Goal: Information Seeking & Learning: Understand process/instructions

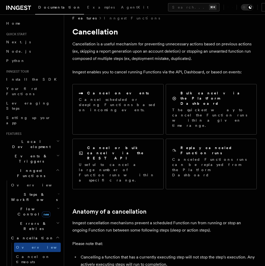
scroll to position [8, 0]
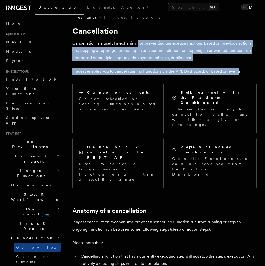
drag, startPoint x: 138, startPoint y: 41, endPoint x: 239, endPoint y: 71, distance: 105.0
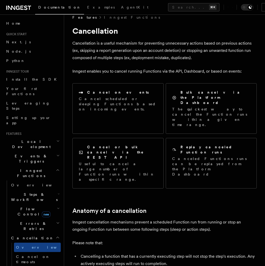
click at [242, 73] on p "Inngest enables you to cancel running Functions via the API, Dashboard, or base…" at bounding box center [165, 71] width 185 height 7
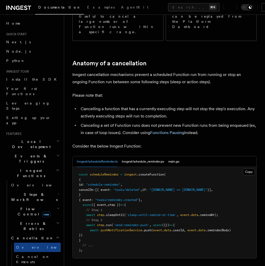
scroll to position [149, 0]
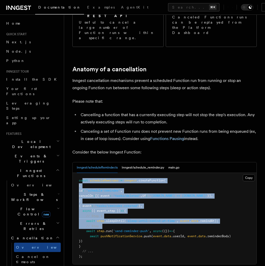
drag, startPoint x: 83, startPoint y: 139, endPoint x: 137, endPoint y: 186, distance: 72.1
click at [137, 186] on pre "const scheduleReminder = inngest .createFunction ( { id : "schedule-reminder" ,…" at bounding box center [165, 218] width 184 height 91
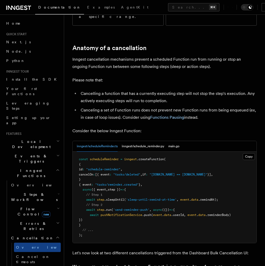
click at [137, 186] on pre "const scheduleReminder = inngest .createFunction ( { id : "schedule-reminder" ,…" at bounding box center [165, 197] width 184 height 91
click at [143, 141] on button "inngest/schedule_reminder.py" at bounding box center [143, 146] width 42 height 11
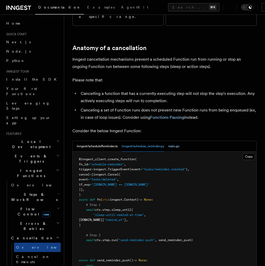
click at [172, 141] on button "main.go" at bounding box center [174, 146] width 11 height 11
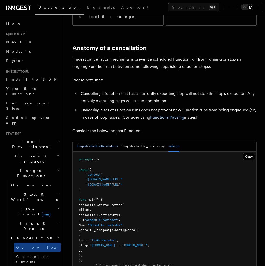
click at [96, 141] on button "inngest/scheduleReminder.ts" at bounding box center [97, 146] width 41 height 11
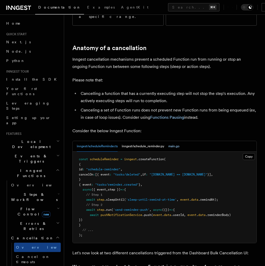
click at [177, 141] on button "main.go" at bounding box center [174, 146] width 11 height 11
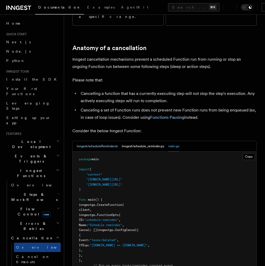
click at [89, 141] on button "inngest/scheduleReminder.ts" at bounding box center [97, 146] width 41 height 11
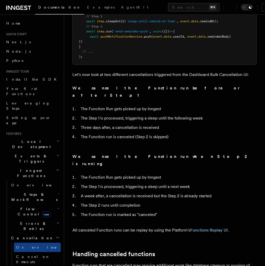
scroll to position [350, 0]
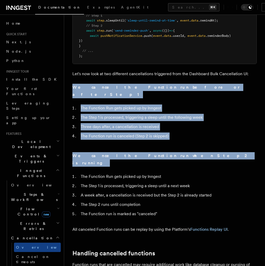
drag, startPoint x: 79, startPoint y: 45, endPoint x: 151, endPoint y: 115, distance: 100.4
click at [152, 116] on div "Features Inngest Functions Cancellation Cancellation is a useful mechanism for …" at bounding box center [164, 28] width 201 height 756
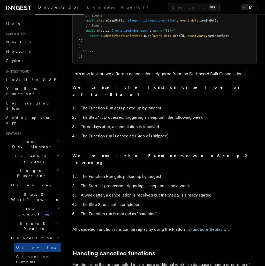
click at [183, 201] on li "The Step 2 runs until completion" at bounding box center [168, 204] width 178 height 7
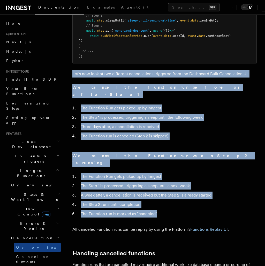
drag, startPoint x: 176, startPoint y: 134, endPoint x: 213, endPoint y: 26, distance: 114.2
click at [213, 26] on article "Features Inngest Functions Cancellation Cancellation is a useful mechanism for …" at bounding box center [165, 39] width 185 height 733
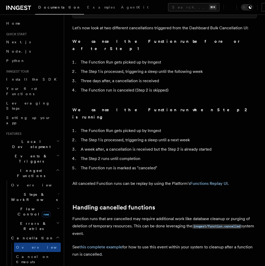
click at [179, 204] on h2 "Handling cancelled functions" at bounding box center [165, 207] width 185 height 7
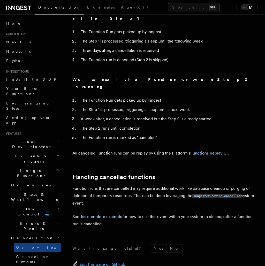
scroll to position [434, 0]
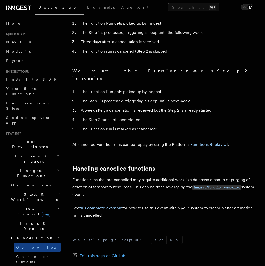
drag, startPoint x: 119, startPoint y: 124, endPoint x: 161, endPoint y: 137, distance: 43.3
click at [160, 176] on p "Function runs that are cancelled may require additional work like database clea…" at bounding box center [165, 187] width 185 height 22
click at [161, 176] on p "Function runs that are cancelled may require additional work like database clea…" at bounding box center [165, 187] width 185 height 22
drag, startPoint x: 170, startPoint y: 138, endPoint x: 175, endPoint y: 118, distance: 20.4
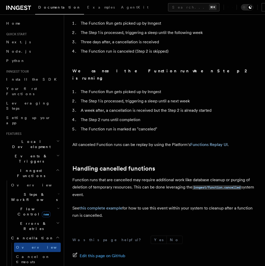
click at [216, 185] on code "inngest/function.cancelled" at bounding box center [217, 187] width 49 height 4
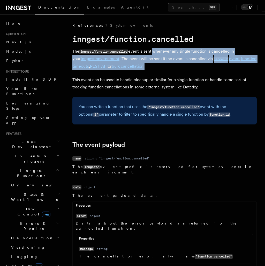
drag, startPoint x: 154, startPoint y: 51, endPoint x: 161, endPoint y: 66, distance: 16.0
click at [161, 66] on p "The inngest/function.cancelled event is sent whenever any single function is ca…" at bounding box center [165, 59] width 185 height 22
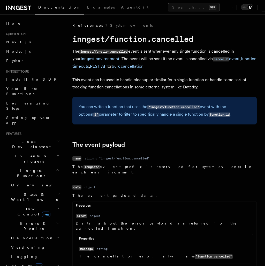
drag, startPoint x: 161, startPoint y: 66, endPoint x: 176, endPoint y: 64, distance: 15.4
click at [176, 64] on p "The inngest/function.cancelled event is sent whenever any single function is ca…" at bounding box center [165, 59] width 185 height 22
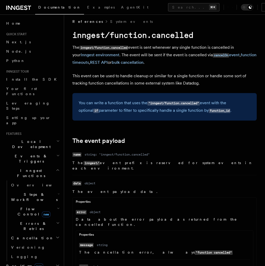
scroll to position [4, 0]
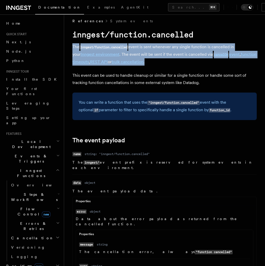
drag, startPoint x: 154, startPoint y: 66, endPoint x: 172, endPoint y: 40, distance: 31.6
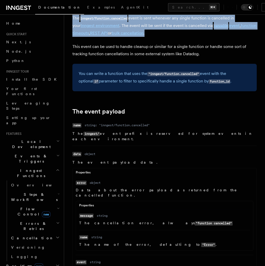
scroll to position [34, 0]
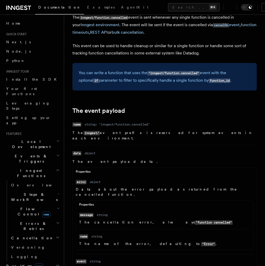
click at [175, 85] on div "You can write a function that uses the "inngest/function.cancelled" event with …" at bounding box center [165, 76] width 185 height 27
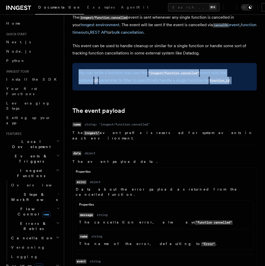
drag, startPoint x: 222, startPoint y: 82, endPoint x: 228, endPoint y: 66, distance: 17.4
click at [228, 66] on div "You can write a function that uses the "inngest/function.cancelled" event with …" at bounding box center [165, 76] width 185 height 27
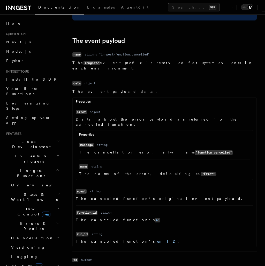
scroll to position [105, 0]
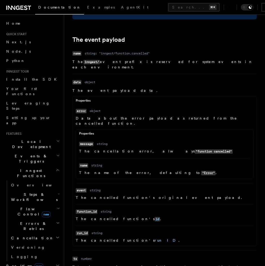
click at [132, 91] on dd "The event payload data. Properties Name error Type object Description Data abou…" at bounding box center [165, 167] width 185 height 158
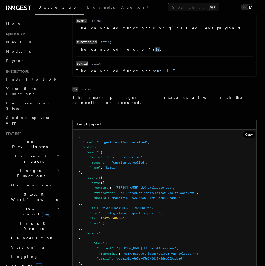
scroll to position [335, 0]
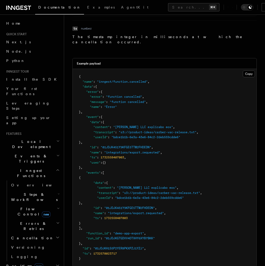
click at [115, 71] on pre "{ "name" : "inngest/function.cancelled" , "data" : { "error" : { "error" : "fun…" at bounding box center [165, 167] width 184 height 197
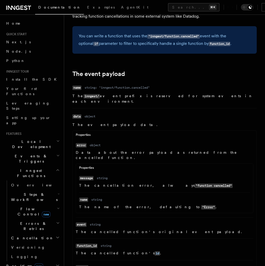
scroll to position [37, 0]
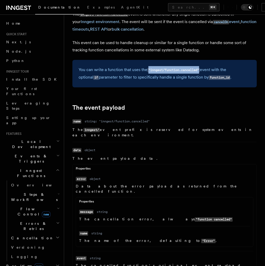
drag, startPoint x: 202, startPoint y: 70, endPoint x: 149, endPoint y: 70, distance: 52.8
click at [149, 70] on code ""inngest/function.cancelled"" at bounding box center [174, 70] width 53 height 4
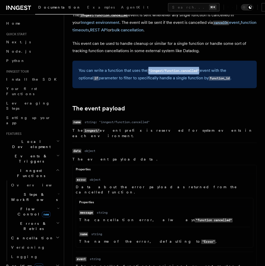
copy code ""inngest/function.cancelled""
click at [220, 120] on dl "Name name Type string: "inngest/function.cancelled" Description The inngest/ ev…" at bounding box center [165, 128] width 185 height 20
